Goal: Find specific page/section: Find specific page/section

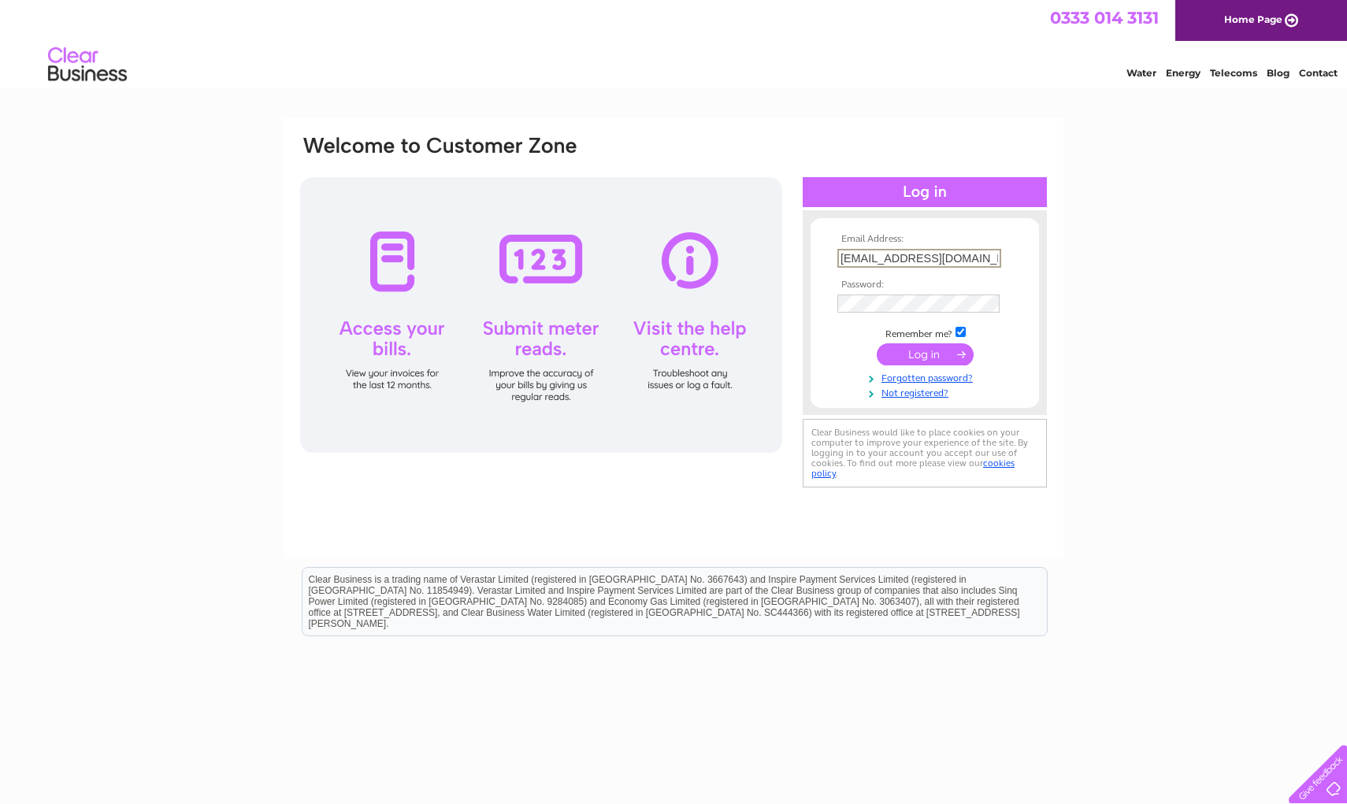
type input "[EMAIL_ADDRESS][DOMAIN_NAME]"
click at [925, 353] on input "submit" at bounding box center [925, 354] width 97 height 22
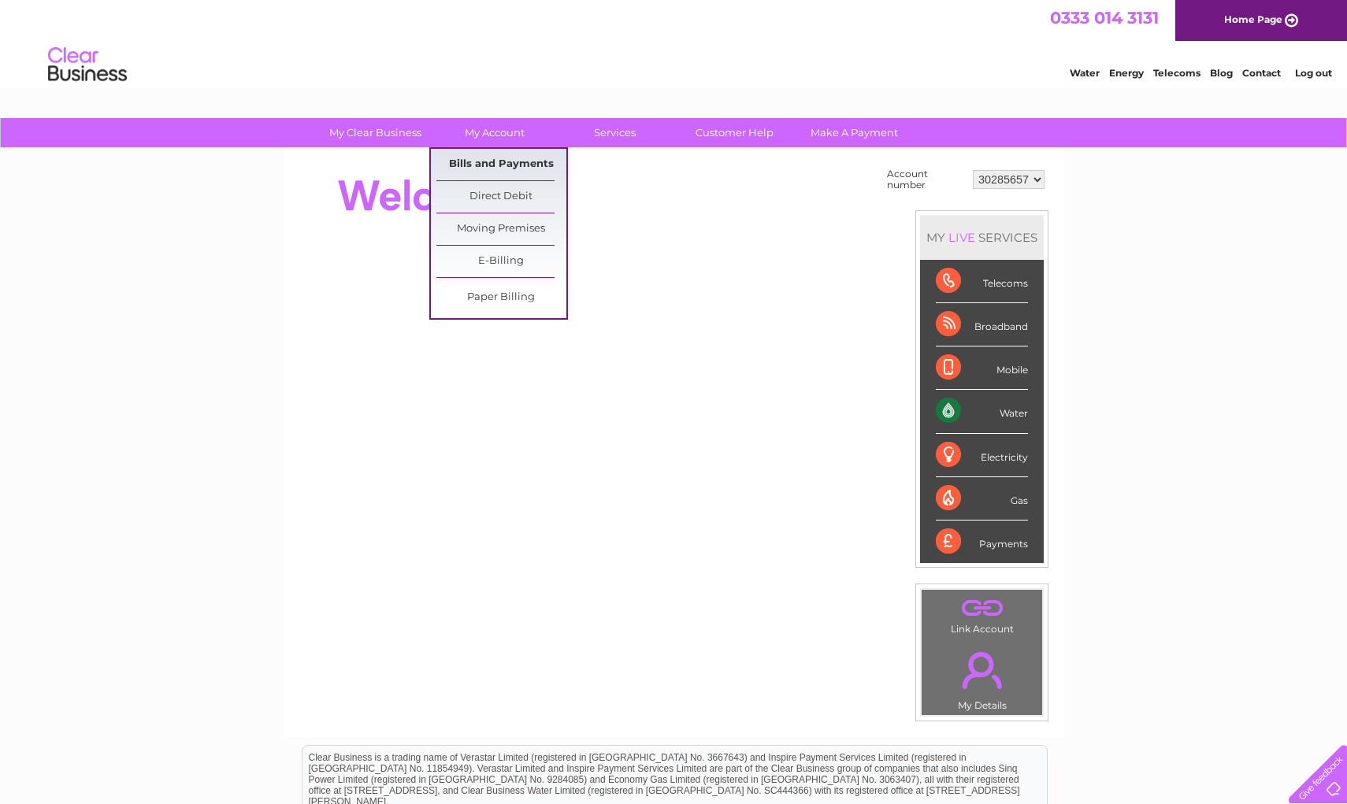
click at [505, 158] on link "Bills and Payments" at bounding box center [501, 165] width 130 height 32
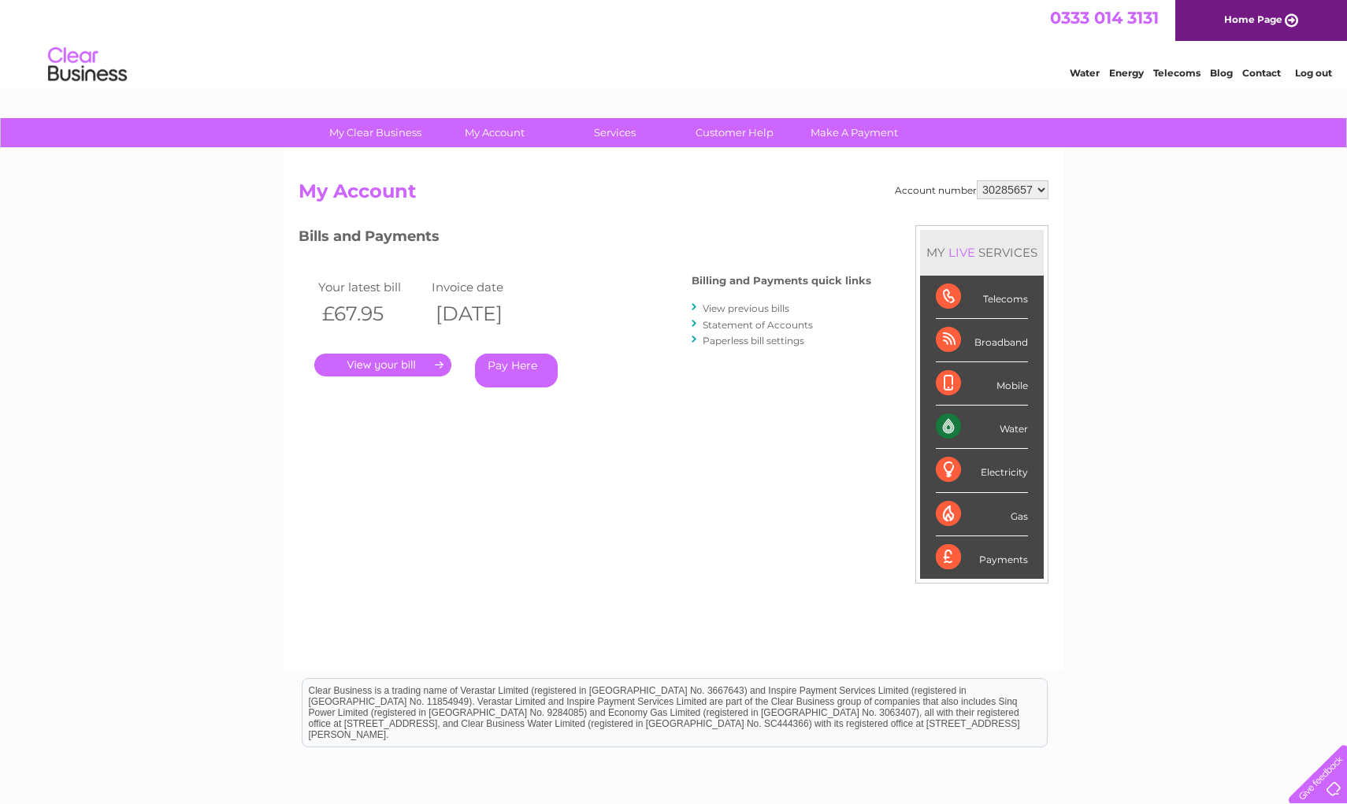
click at [394, 365] on link "." at bounding box center [382, 365] width 137 height 23
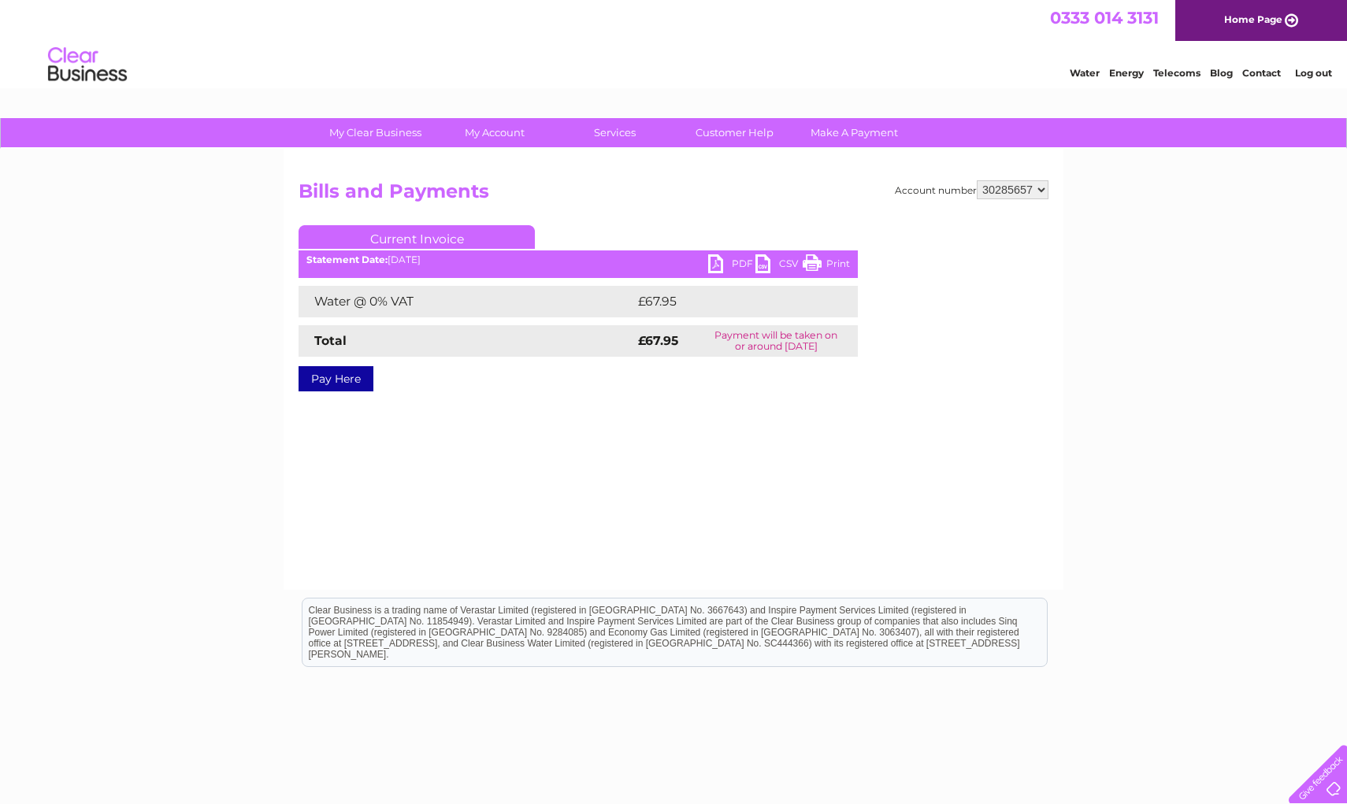
click at [720, 265] on link "PDF" at bounding box center [731, 265] width 47 height 23
